Goal: Task Accomplishment & Management: Manage account settings

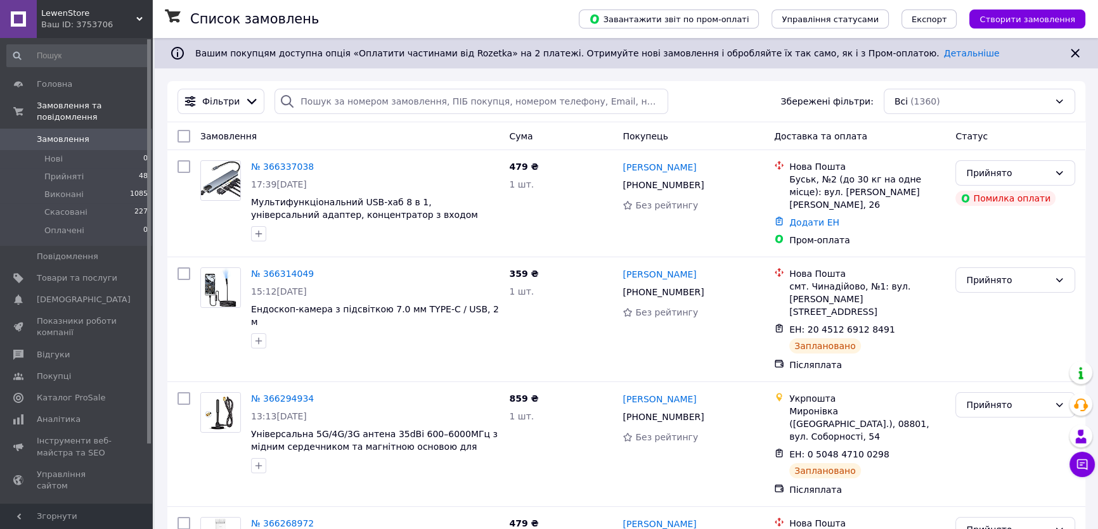
drag, startPoint x: 457, startPoint y: 138, endPoint x: 447, endPoint y: 136, distance: 10.3
drag, startPoint x: 447, startPoint y: 136, endPoint x: 413, endPoint y: 141, distance: 34.0
click at [413, 141] on div "Замовлення" at bounding box center [349, 136] width 309 height 23
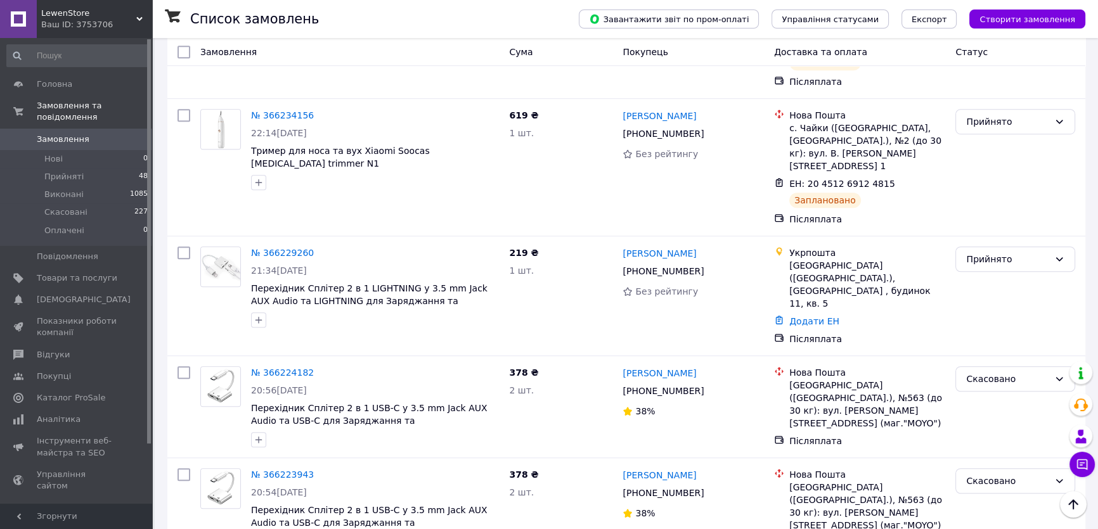
scroll to position [1095, 0]
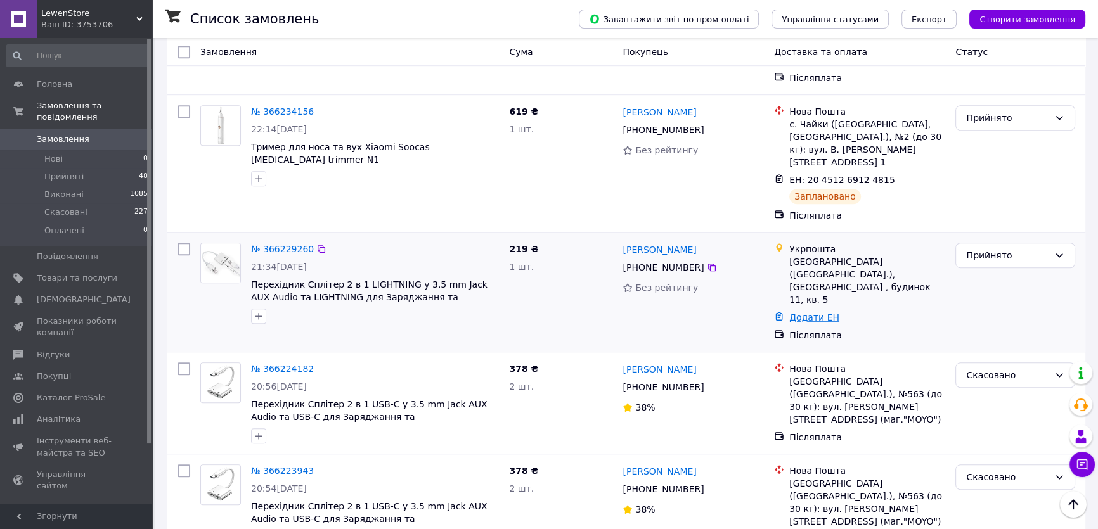
click at [817, 312] on link "Додати ЕН" at bounding box center [814, 317] width 50 height 10
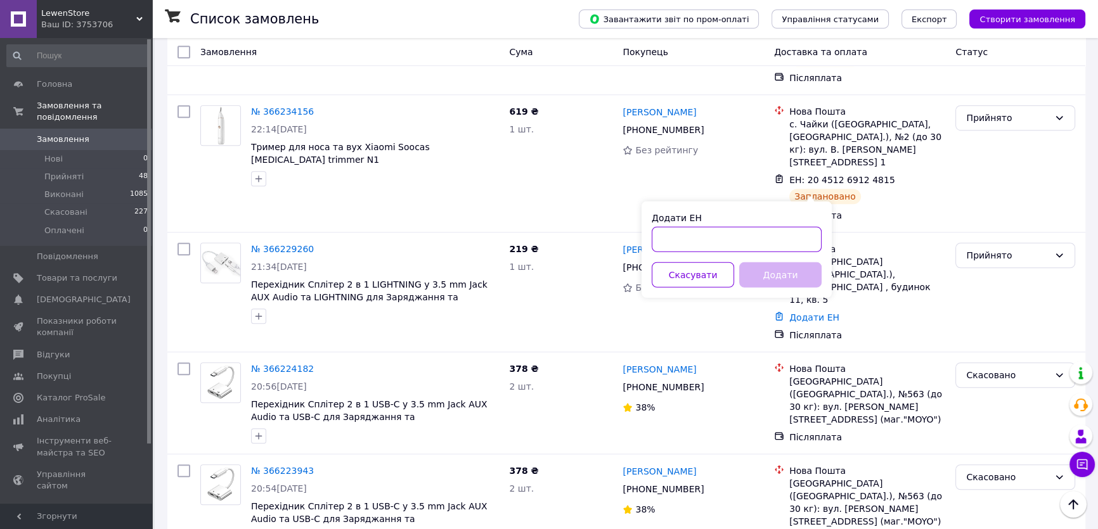
click at [709, 245] on input "Додати ЕН" at bounding box center [737, 239] width 170 height 25
paste input "0505384097434"
type input "0505384097434"
click at [765, 271] on button "Додати" at bounding box center [780, 274] width 82 height 25
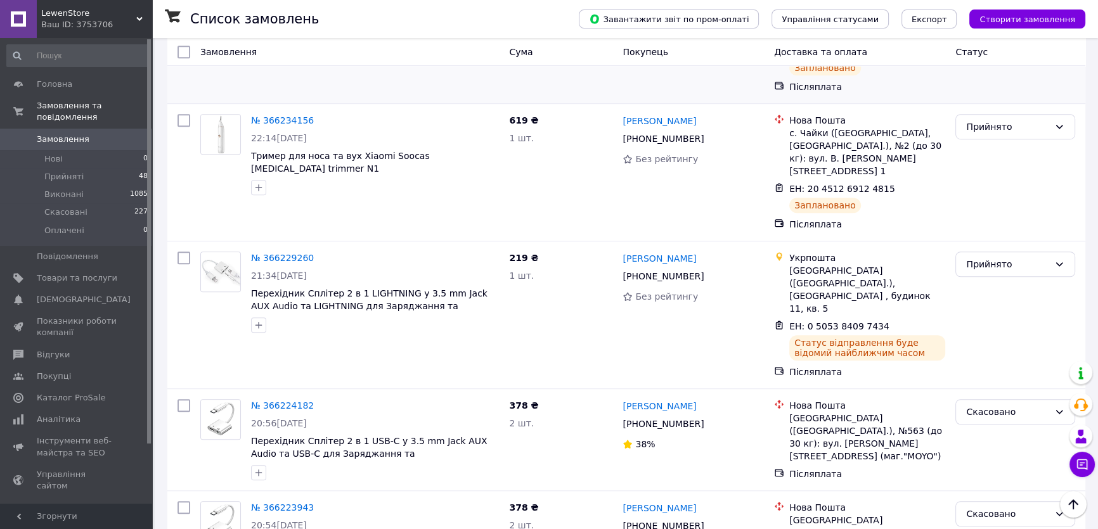
scroll to position [922, 0]
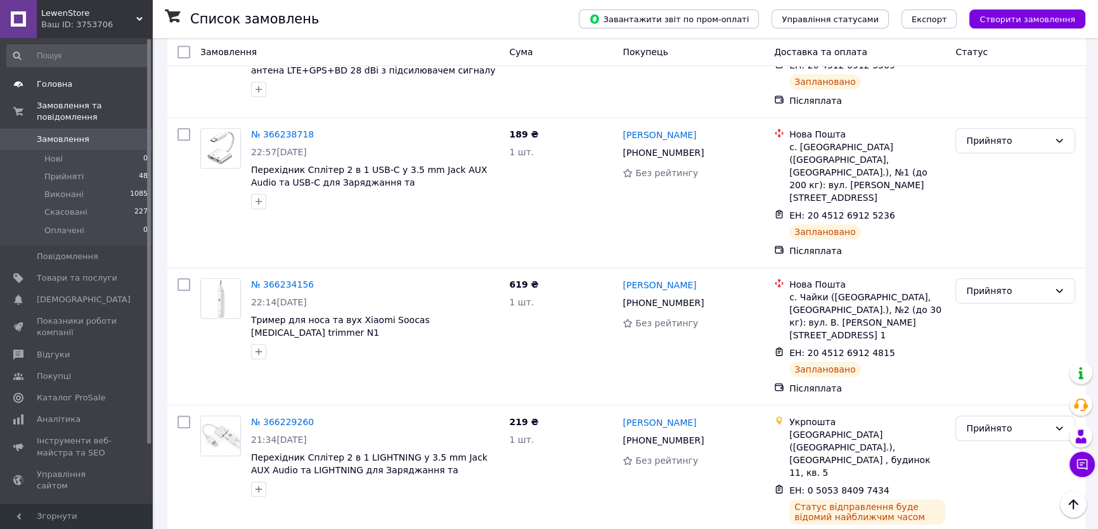
click at [108, 81] on span "Головна" at bounding box center [77, 84] width 80 height 11
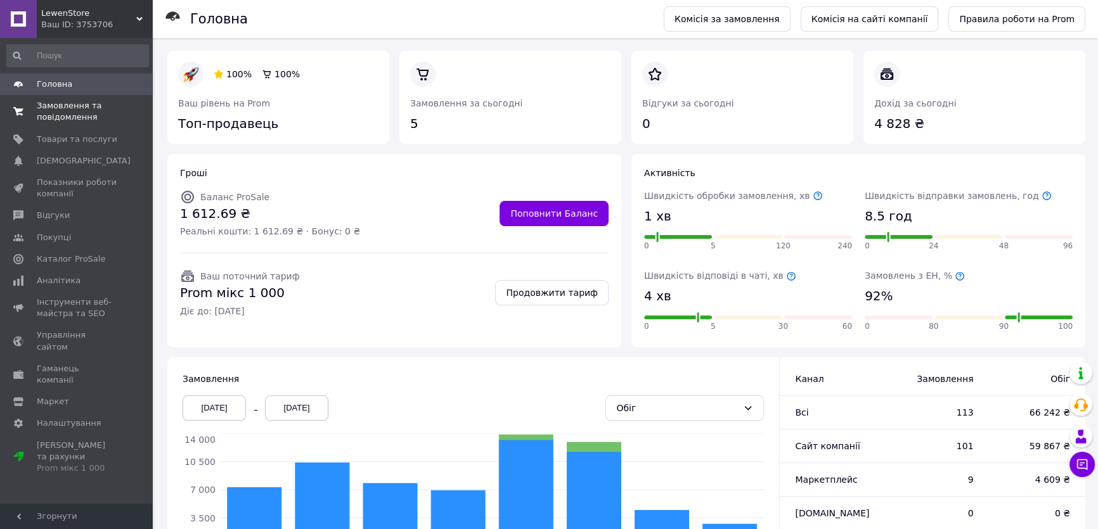
click at [80, 119] on span "Замовлення та повідомлення" at bounding box center [77, 111] width 80 height 23
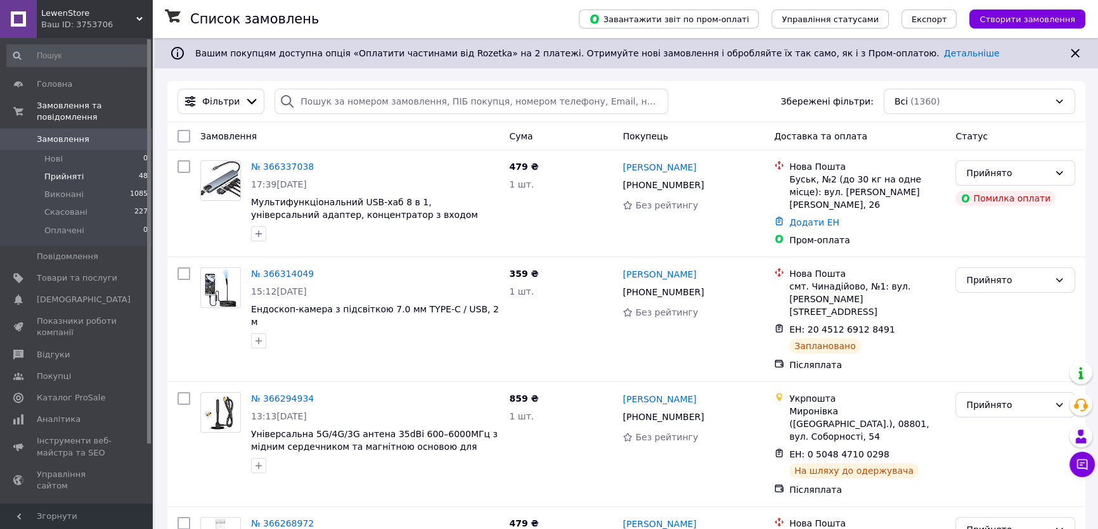
click at [82, 168] on li "Прийняті 48" at bounding box center [77, 177] width 155 height 18
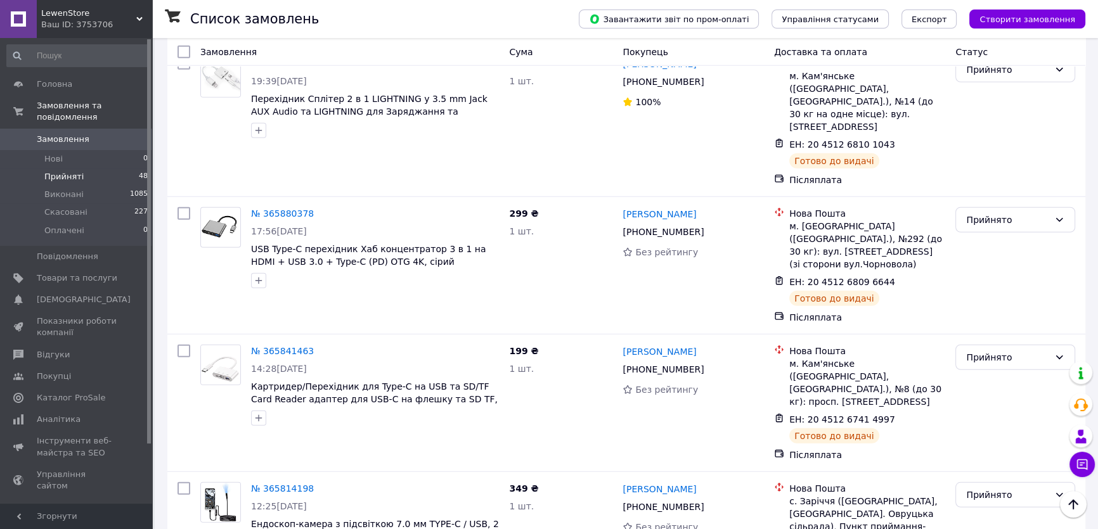
scroll to position [4310, 0]
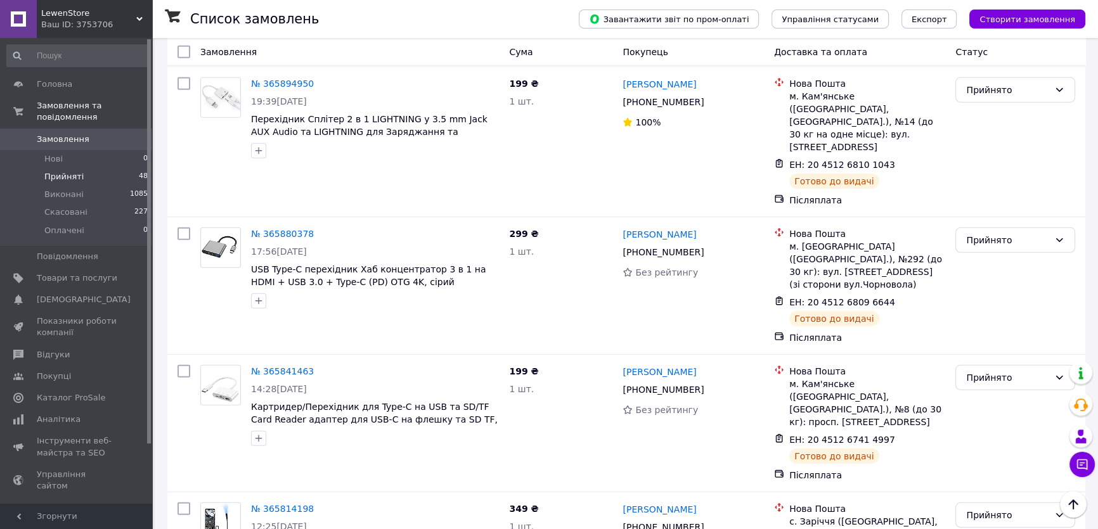
click at [997, 229] on li "Виконано" at bounding box center [1015, 233] width 119 height 23
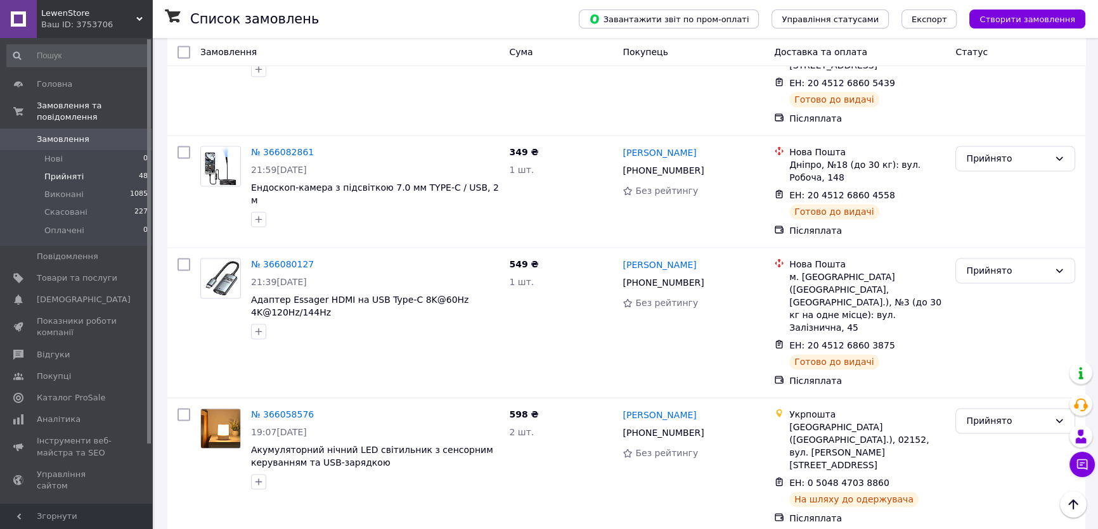
scroll to position [2409, 0]
drag, startPoint x: 250, startPoint y: 316, endPoint x: 361, endPoint y: 311, distance: 111.7
copy span "Акумуляторний нічний LED"
click at [86, 273] on span "Товари та послуги" at bounding box center [77, 278] width 80 height 11
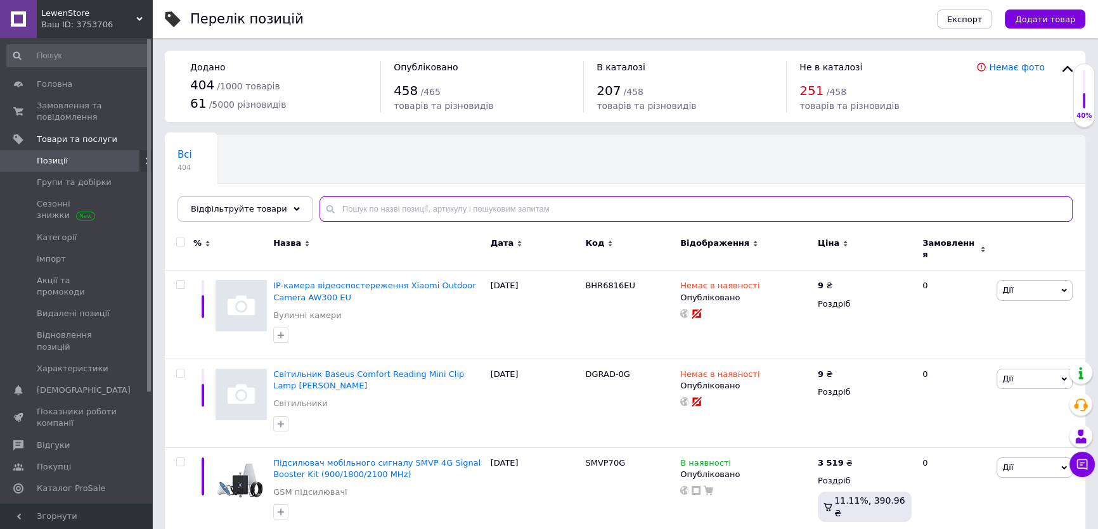
click at [390, 212] on input "text" at bounding box center [695, 208] width 753 height 25
paste input "Акумуляторний нічний LED"
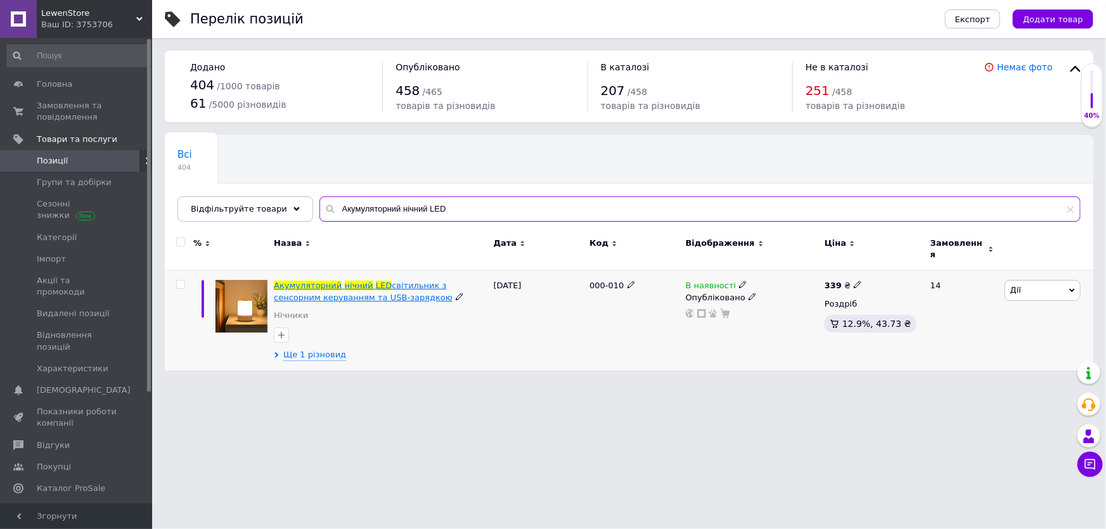
type input "Акумуляторний нічний LED"
click at [404, 281] on span "світильник з сенсорним керуванням та USB-зарядкою" at bounding box center [363, 291] width 179 height 21
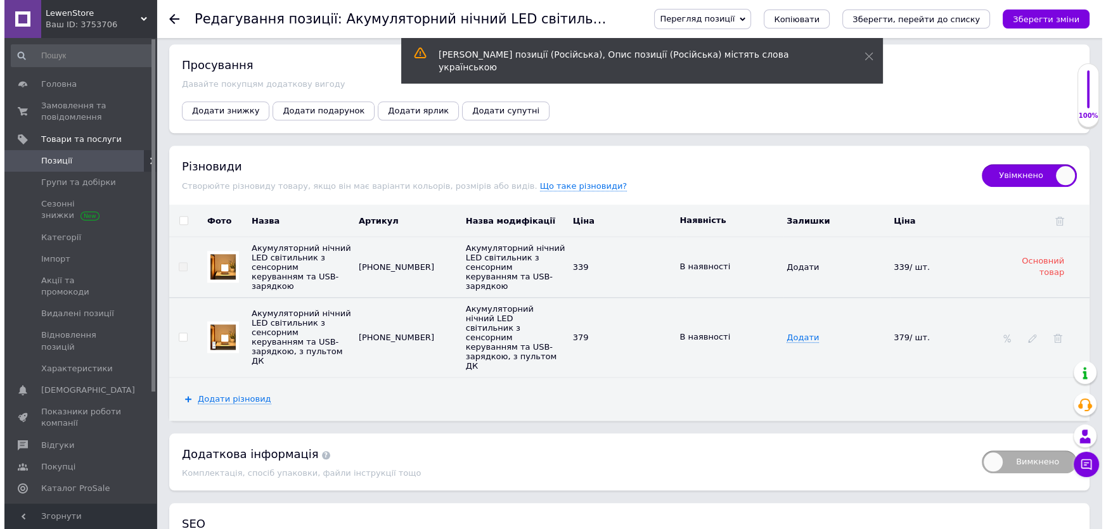
scroll to position [1728, 0]
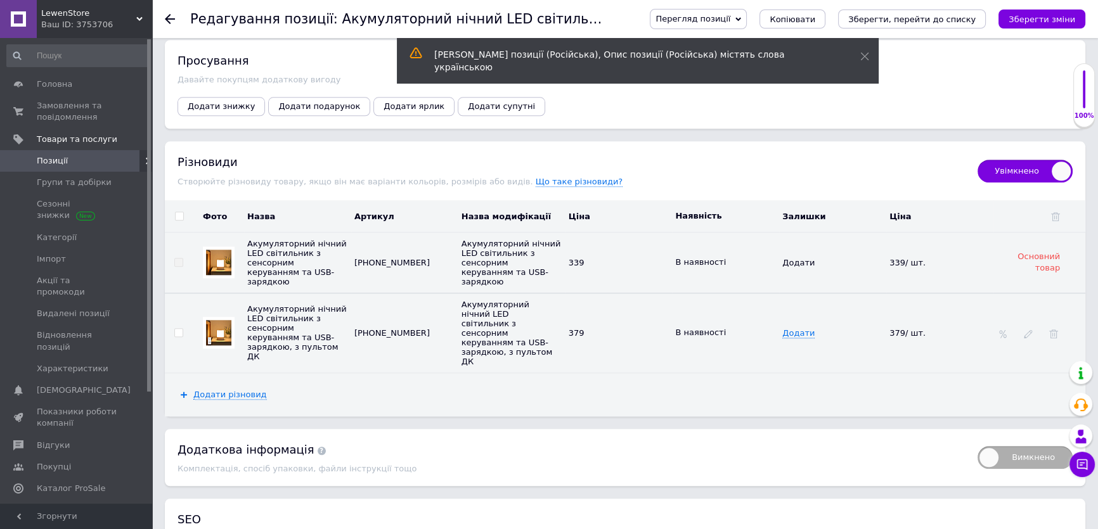
click at [893, 258] on span "339/ шт." at bounding box center [907, 263] width 36 height 10
click at [1024, 330] on icon at bounding box center [1028, 334] width 9 height 9
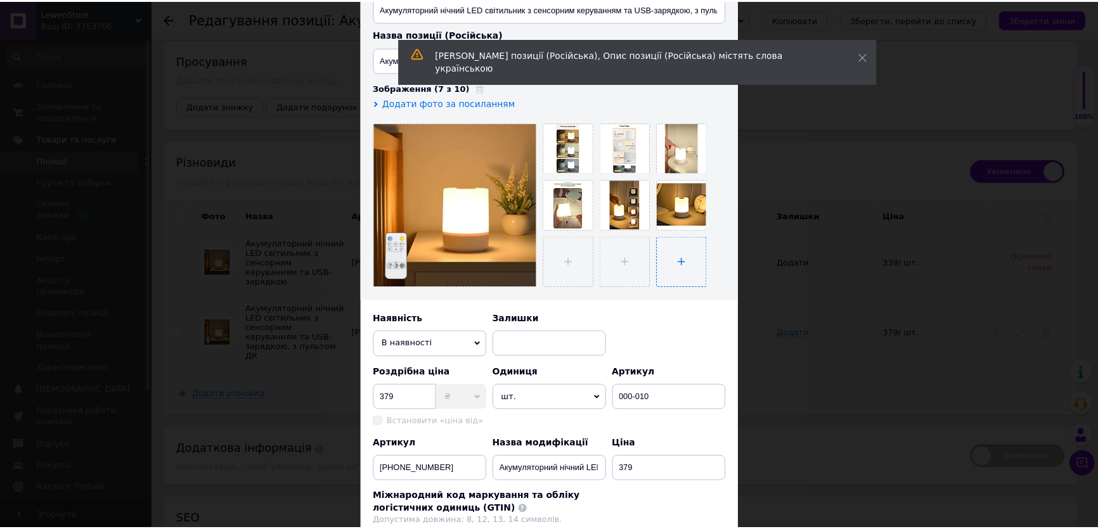
scroll to position [288, 0]
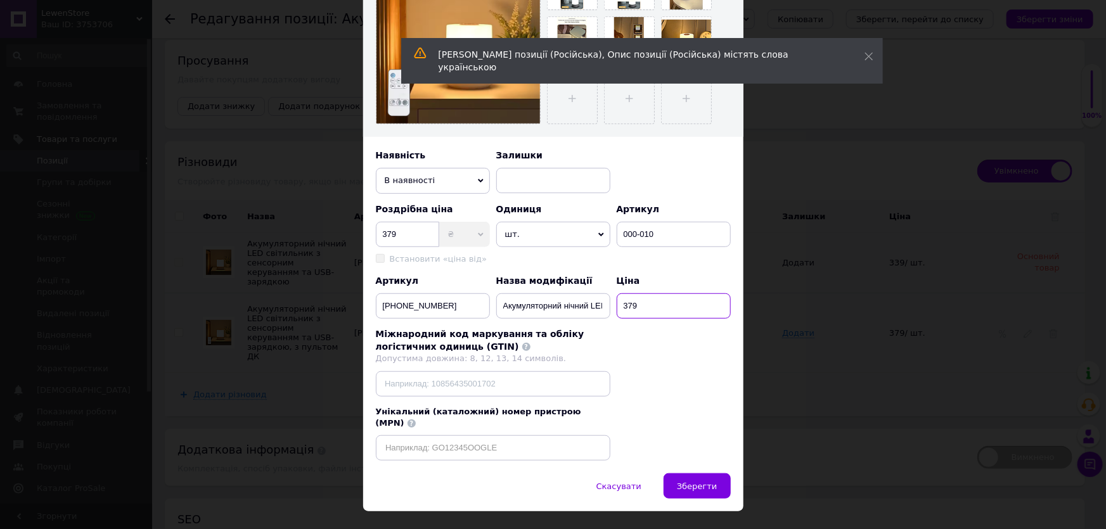
drag, startPoint x: 653, startPoint y: 306, endPoint x: 604, endPoint y: 306, distance: 48.8
click at [604, 306] on div "Артикул [PHONE_NUMBER] Назва модифікації Акумуляторний нічний LED світильник з …" at bounding box center [553, 297] width 355 height 44
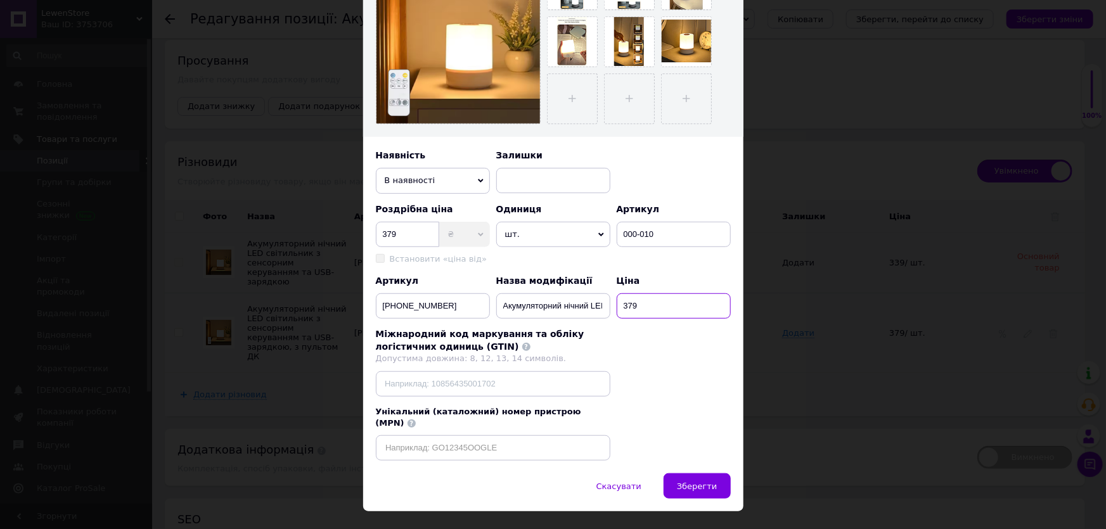
type input "4"
type input "349"
click at [685, 482] on span "Зберегти" at bounding box center [697, 487] width 40 height 10
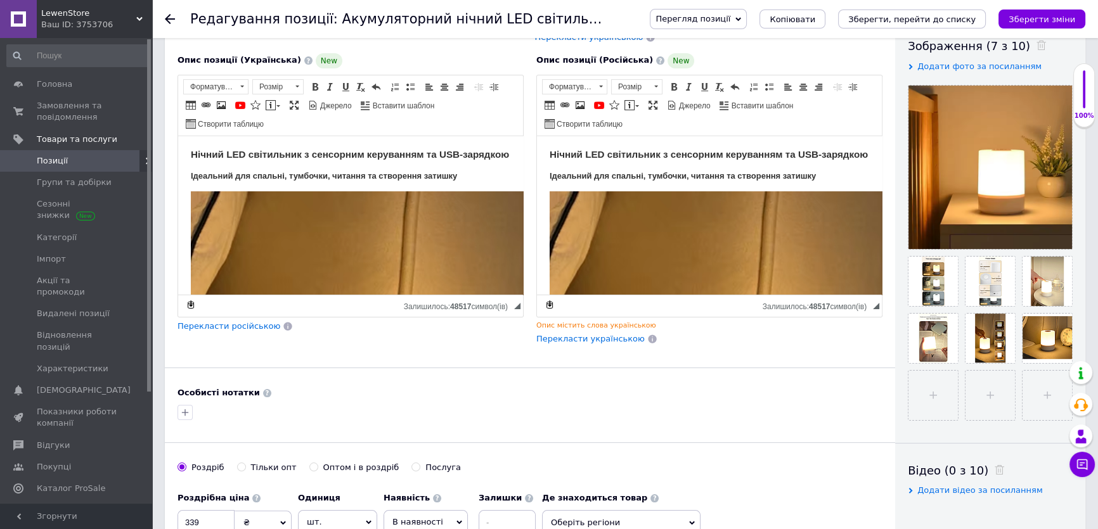
scroll to position [461, 0]
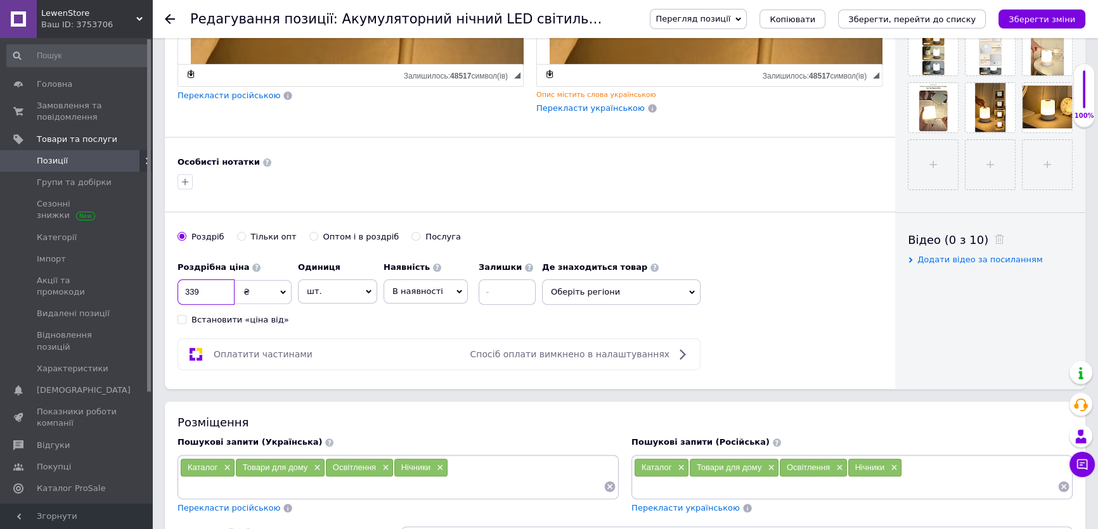
drag, startPoint x: 205, startPoint y: 281, endPoint x: 167, endPoint y: 289, distance: 38.9
type input "299"
click at [367, 315] on div "Роздрібна ціна 299 ₴ $ EUR CHF GBP ¥ PLN ₸ MDL HUF KGS CNY TRY KRW lei Встанови…" at bounding box center [359, 290] width 364 height 70
drag, startPoint x: 367, startPoint y: 315, endPoint x: 346, endPoint y: 312, distance: 21.1
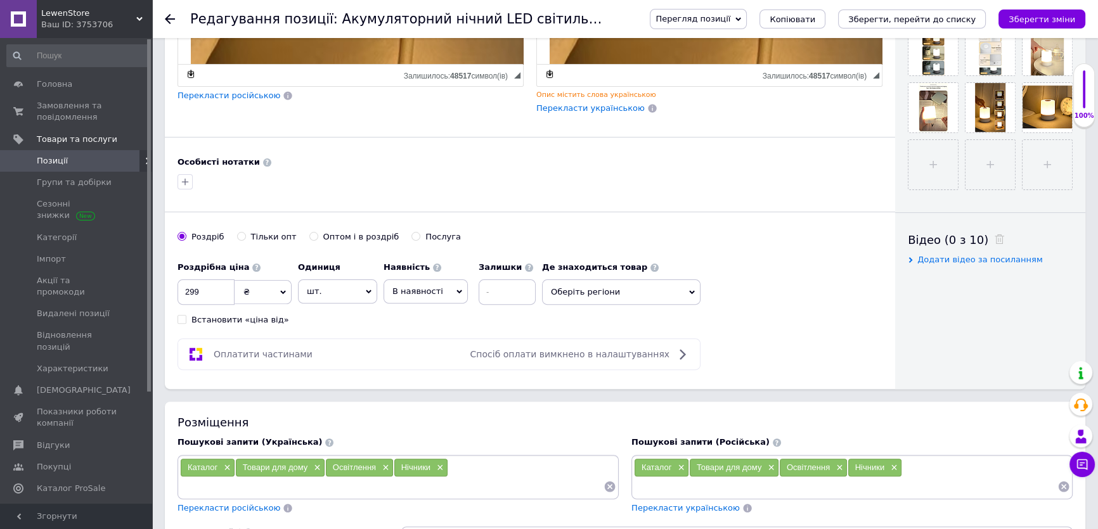
click at [346, 312] on div "Роздрібна ціна 299 ₴ $ EUR CHF GBP ¥ PLN ₸ MDL HUF KGS CNY TRY KRW lei Встанови…" at bounding box center [359, 290] width 364 height 70
drag, startPoint x: 361, startPoint y: 308, endPoint x: 343, endPoint y: 309, distance: 18.4
click at [343, 309] on div "Роздрібна ціна 299 ₴ $ EUR CHF GBP ¥ PLN ₸ MDL HUF KGS CNY TRY KRW lei Встанови…" at bounding box center [359, 290] width 364 height 70
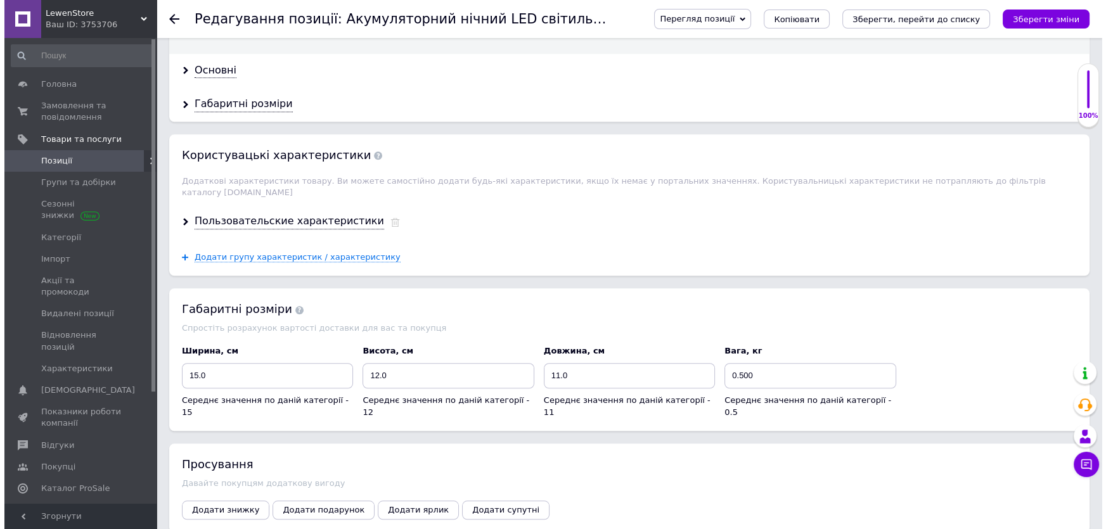
scroll to position [1728, 0]
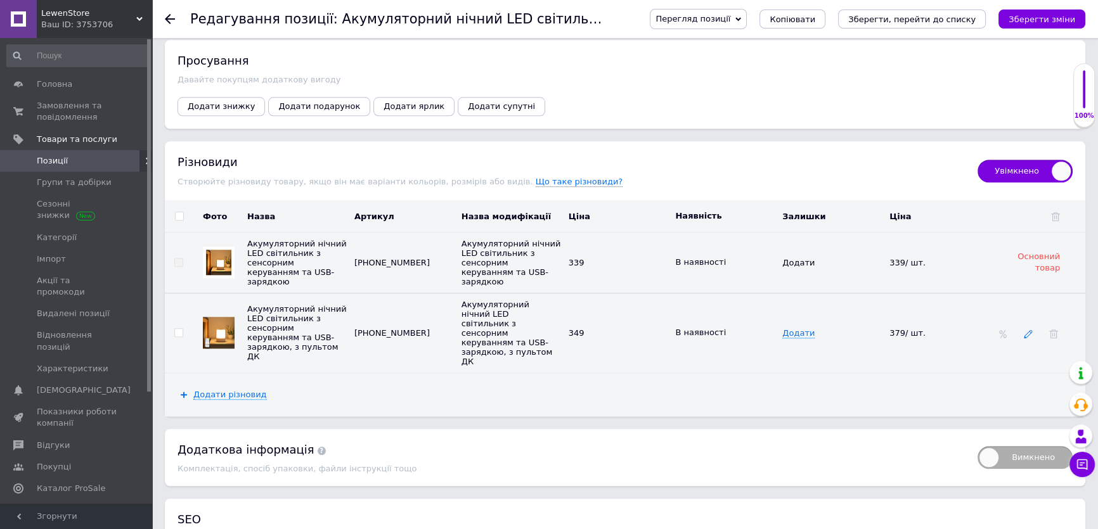
click at [1027, 330] on icon at bounding box center [1028, 334] width 9 height 9
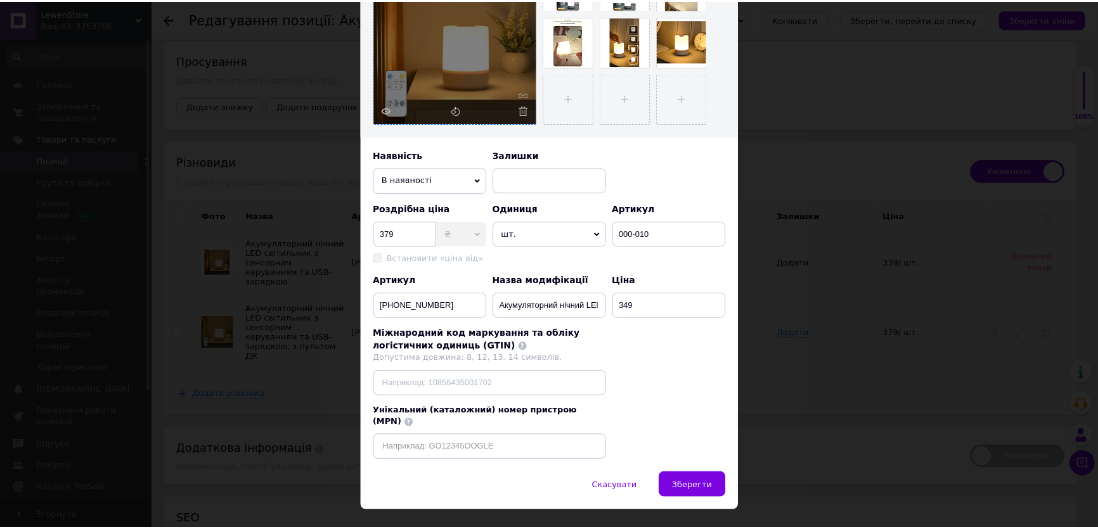
scroll to position [301, 0]
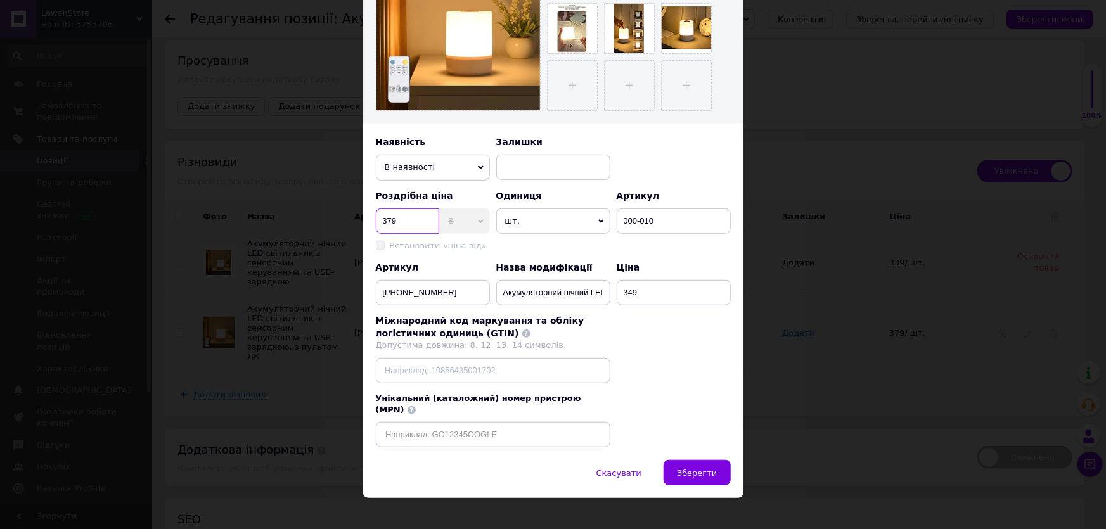
drag, startPoint x: 407, startPoint y: 227, endPoint x: 362, endPoint y: 224, distance: 45.1
click at [363, 224] on div "Назва позиції (Українська) Акумуляторний нічний LED світильник з сенсорним керу…" at bounding box center [553, 124] width 380 height 671
type input "349"
click at [693, 460] on button "Зберегти" at bounding box center [697, 472] width 67 height 25
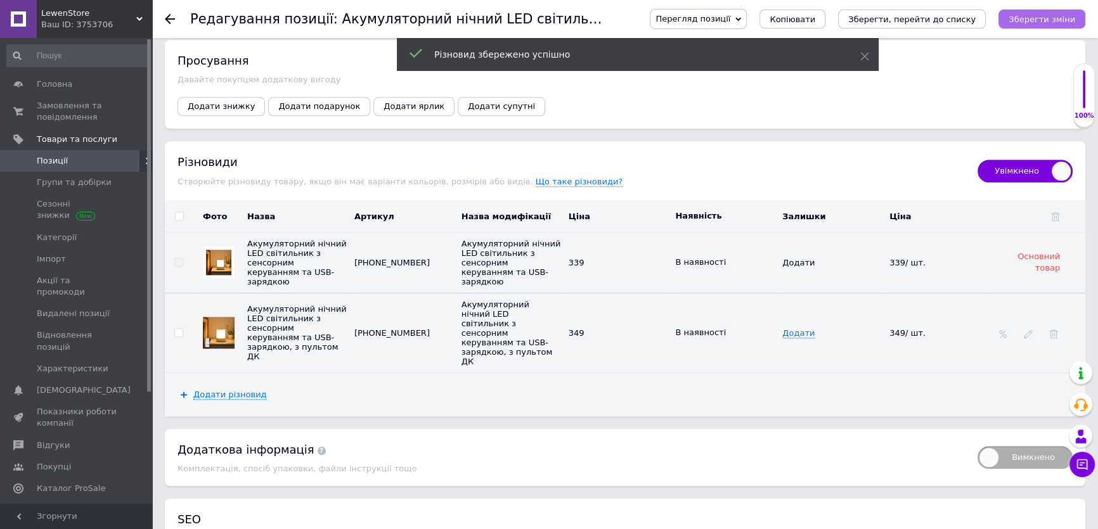
click at [1043, 20] on icon "Зберегти зміни" at bounding box center [1041, 20] width 67 height 10
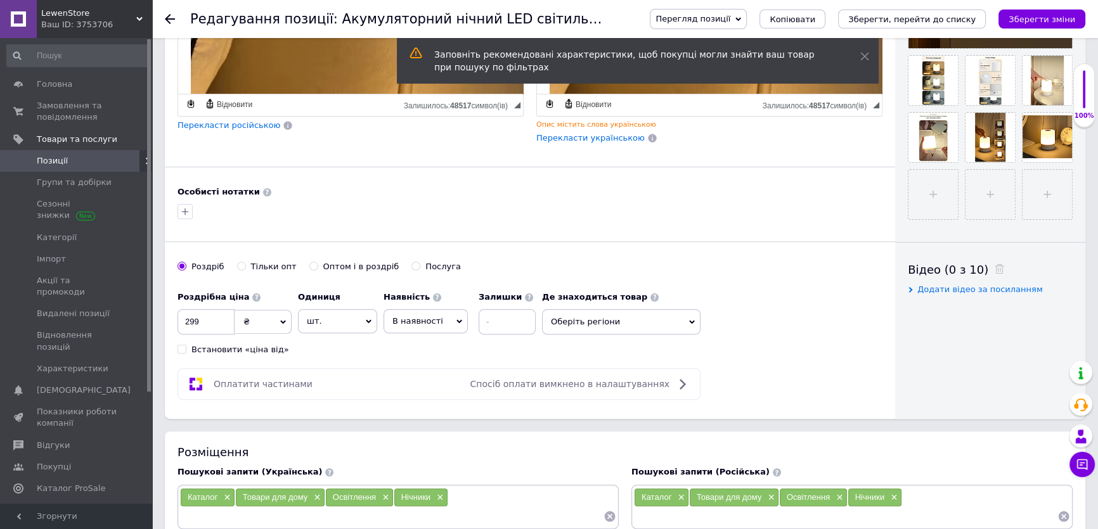
scroll to position [288, 0]
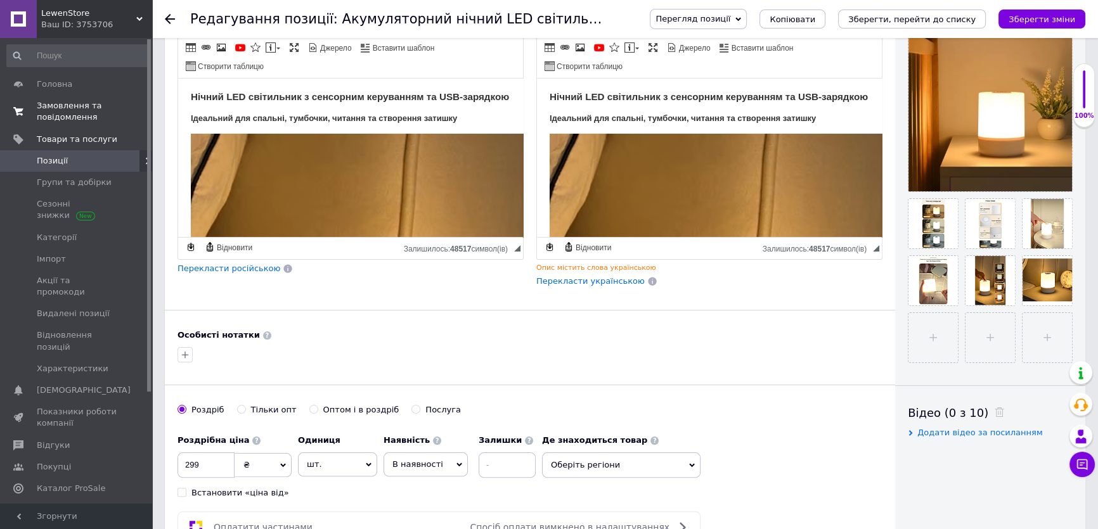
click at [64, 113] on span "Замовлення та повідомлення" at bounding box center [77, 111] width 80 height 23
